Goal: Check status: Check status

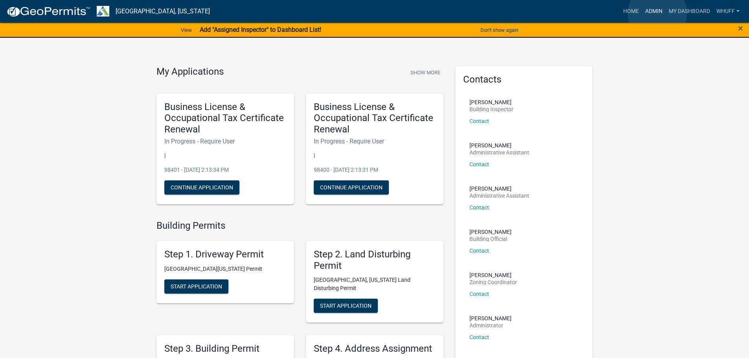
click at [657, 13] on link "Admin" at bounding box center [654, 11] width 24 height 15
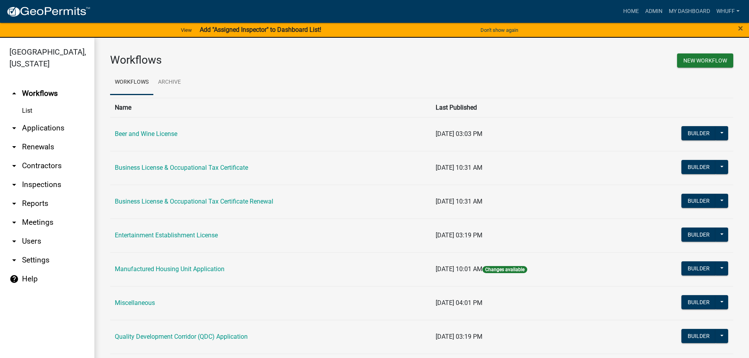
click at [37, 120] on link "arrow_drop_down Applications" at bounding box center [47, 128] width 94 height 19
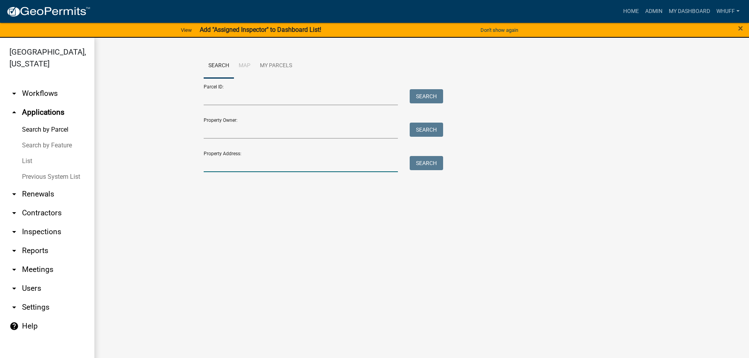
click at [272, 160] on input "Property Address:" at bounding box center [301, 164] width 195 height 16
type input "1252 [PERSON_NAME]"
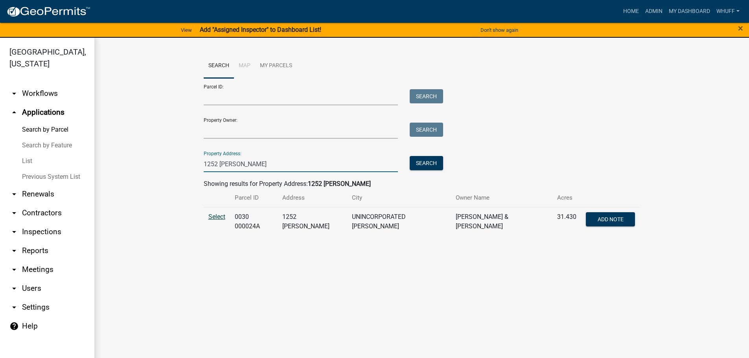
click at [211, 219] on span "Select" at bounding box center [216, 216] width 17 height 7
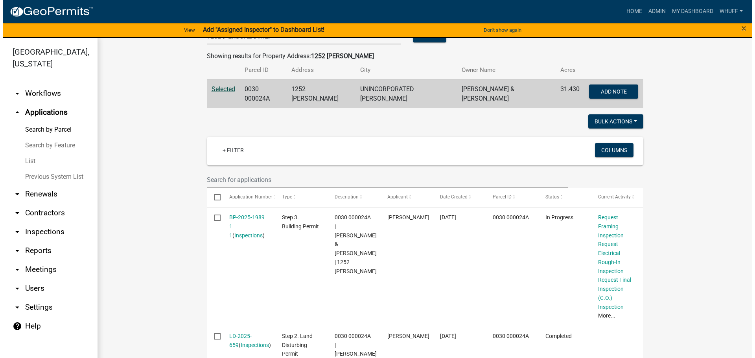
scroll to position [157, 0]
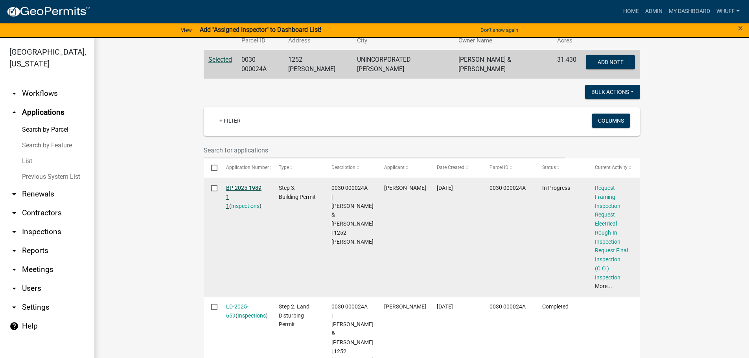
click at [240, 190] on link "BP-2025-1989 1 1" at bounding box center [243, 197] width 35 height 24
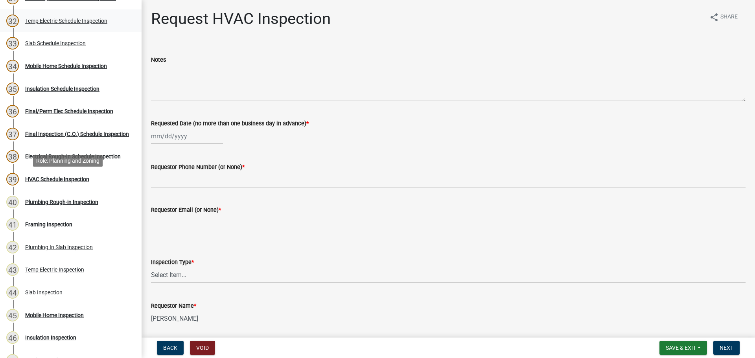
scroll to position [825, 0]
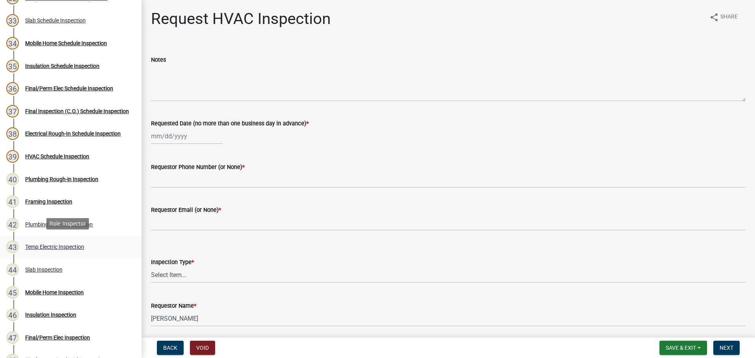
click at [74, 244] on div "Temp Electric Inspection" at bounding box center [54, 247] width 59 height 6
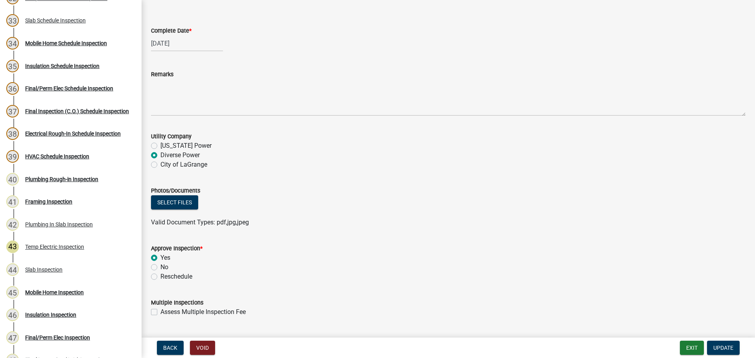
scroll to position [49, 0]
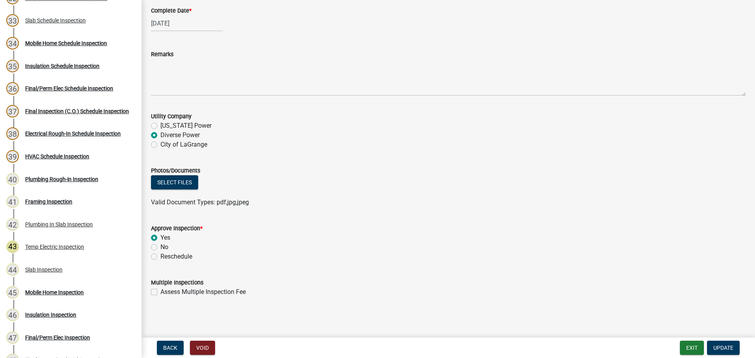
click at [524, 185] on div "Select files" at bounding box center [448, 183] width 594 height 16
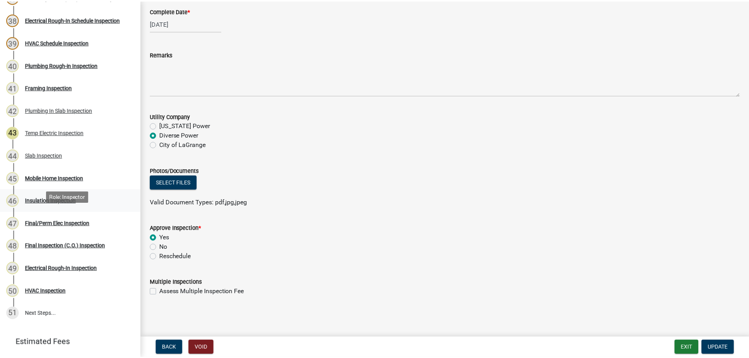
scroll to position [943, 0]
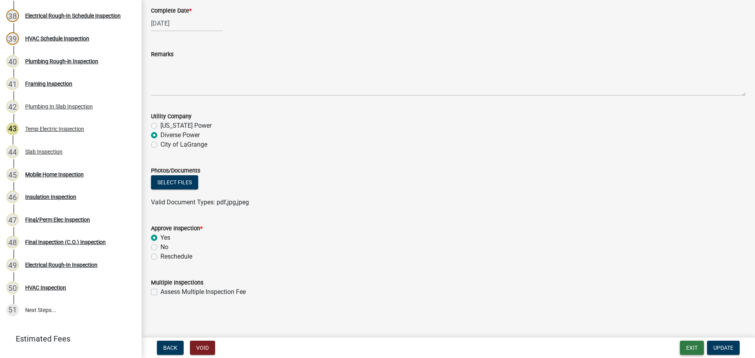
click at [695, 351] on button "Exit" at bounding box center [692, 348] width 24 height 14
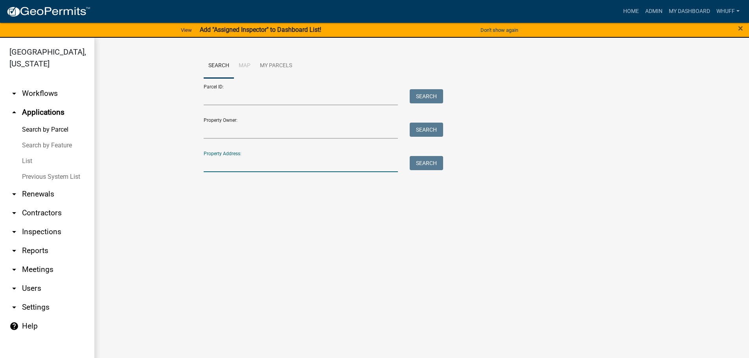
click at [268, 162] on input "Property Address:" at bounding box center [301, 164] width 195 height 16
click at [128, 200] on main "Search Map My Parcels Parcel ID: Search Property Owner: Search Property Address…" at bounding box center [421, 203] width 654 height 330
click at [278, 158] on input "Property Address:" at bounding box center [301, 164] width 195 height 16
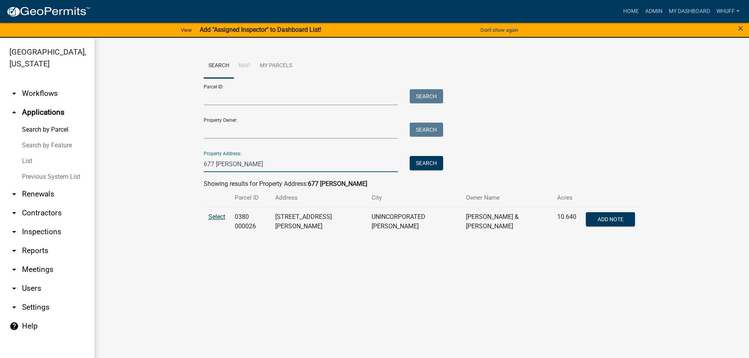
type input "677 [PERSON_NAME]"
click at [211, 216] on span "Select" at bounding box center [216, 216] width 17 height 7
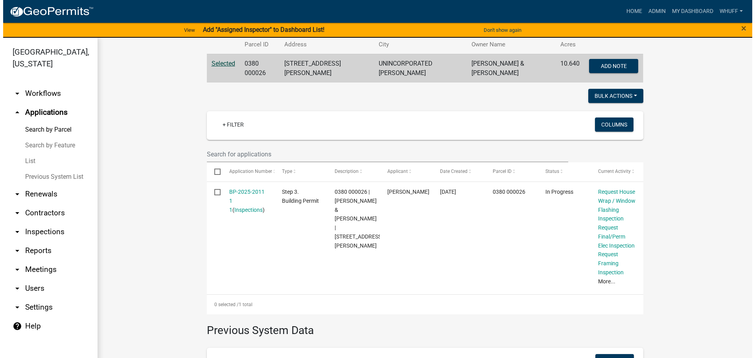
scroll to position [167, 0]
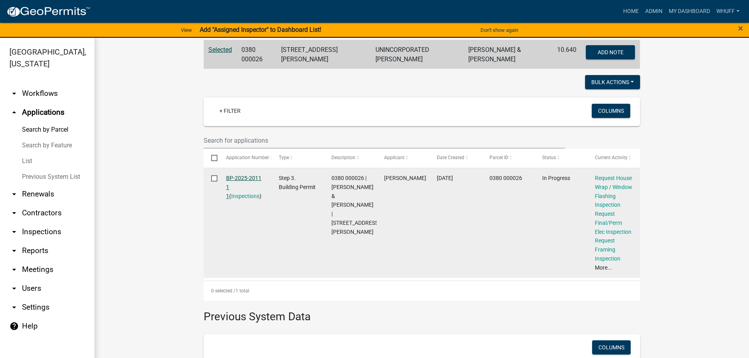
click at [239, 176] on link "BP-2025-2011 1 1" at bounding box center [243, 187] width 35 height 24
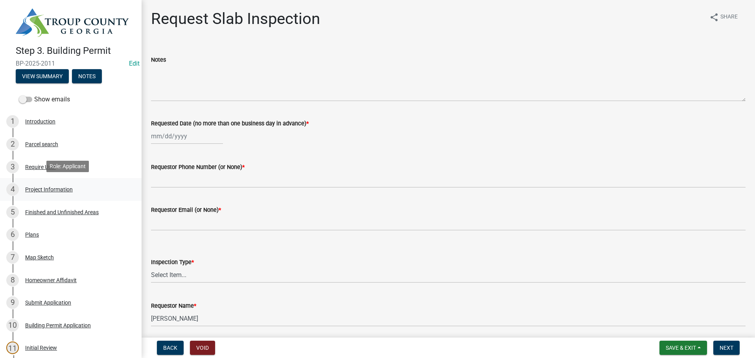
click at [66, 193] on div "4 Project Information" at bounding box center [67, 189] width 123 height 13
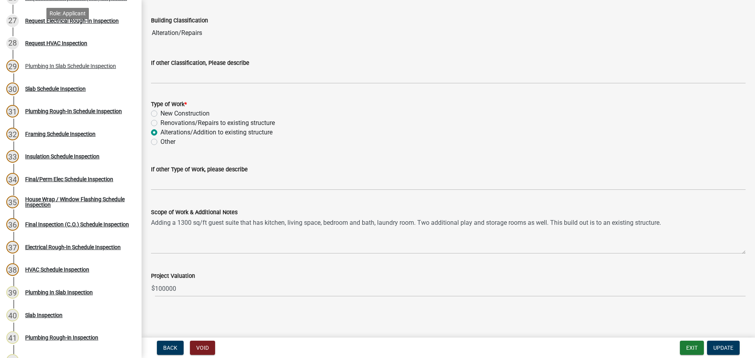
scroll to position [708, 0]
